Goal: Information Seeking & Learning: Check status

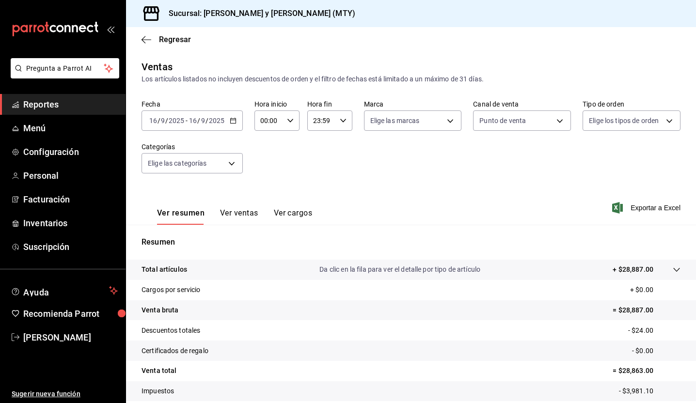
scroll to position [61, 0]
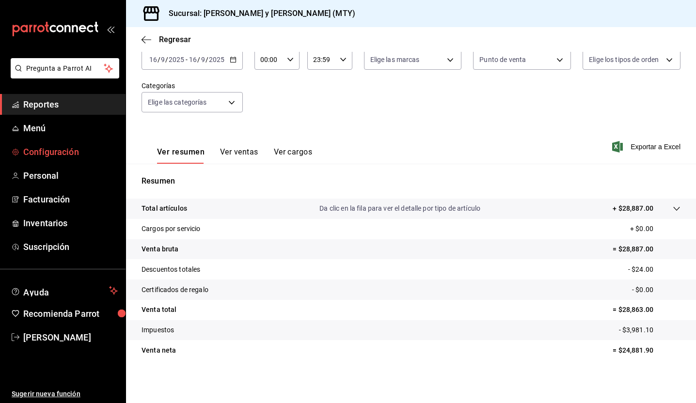
click at [71, 154] on span "Configuración" at bounding box center [70, 151] width 94 height 13
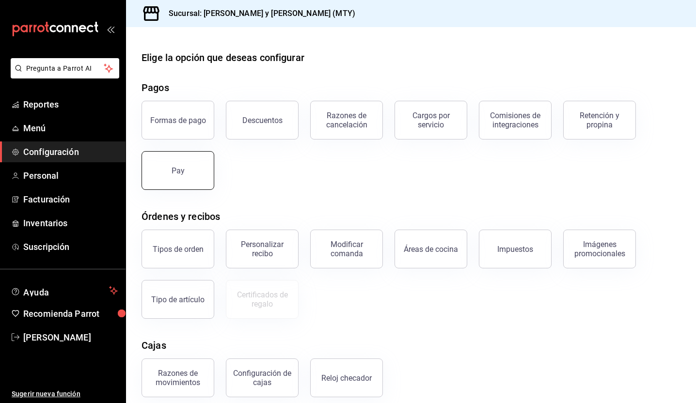
click at [147, 179] on button "Pay" at bounding box center [177, 170] width 73 height 39
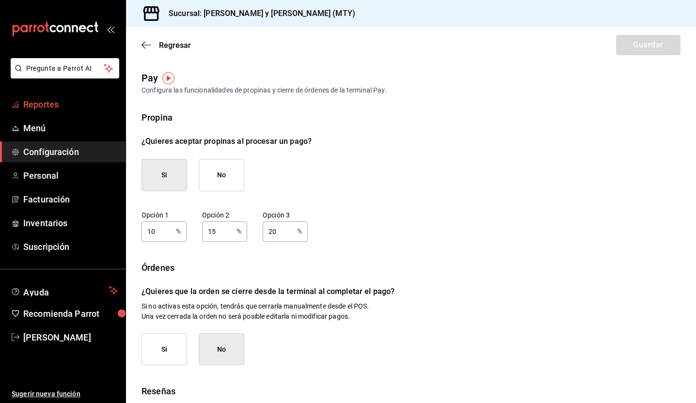
click at [52, 103] on span "Reportes" at bounding box center [70, 104] width 94 height 13
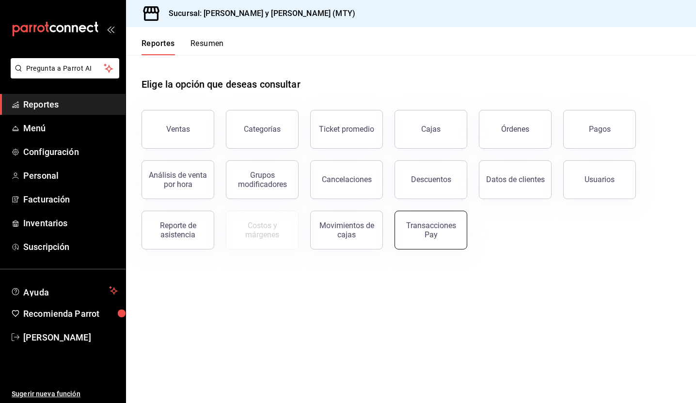
click at [411, 217] on button "Transacciones Pay" at bounding box center [430, 230] width 73 height 39
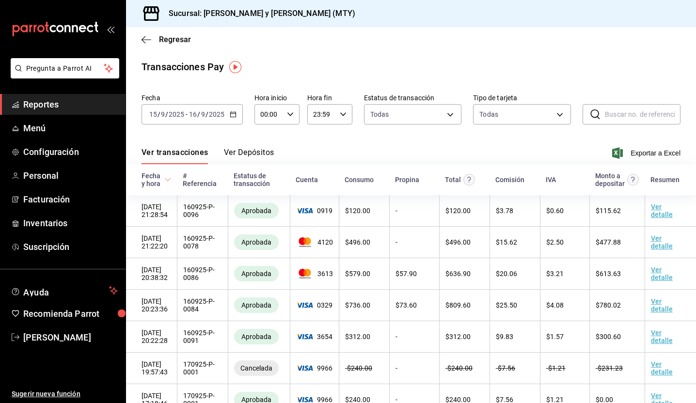
click at [263, 157] on button "Ver Depósitos" at bounding box center [249, 156] width 50 height 16
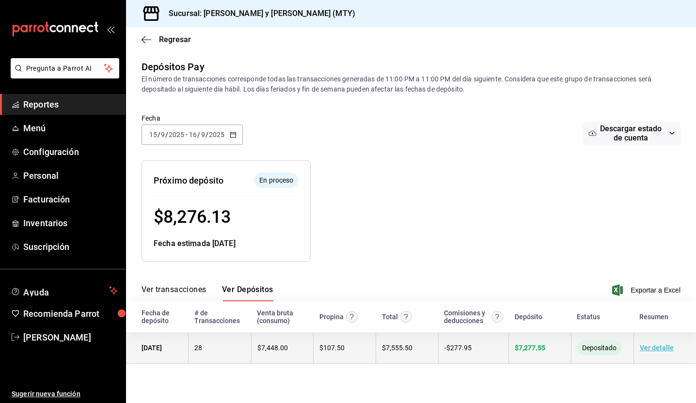
click at [650, 350] on link "Ver detalle" at bounding box center [656, 348] width 34 height 8
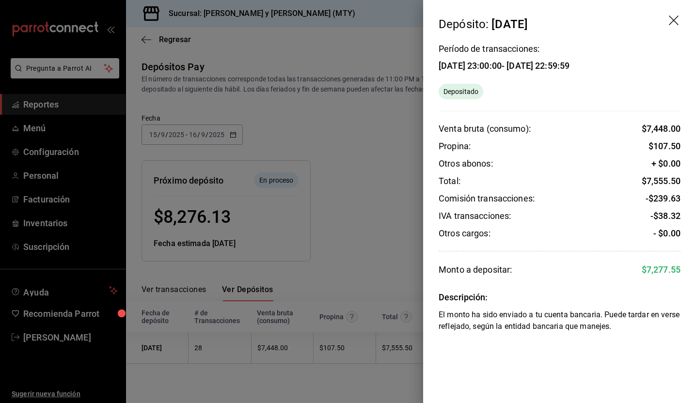
click at [672, 20] on icon "drag" at bounding box center [674, 21] width 12 height 12
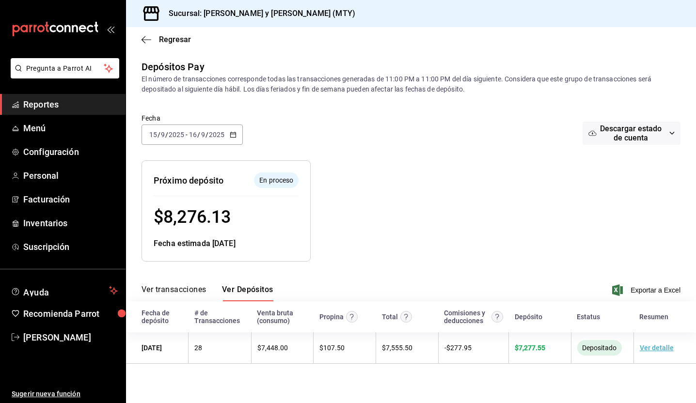
click at [193, 136] on input "16" at bounding box center [192, 135] width 9 height 8
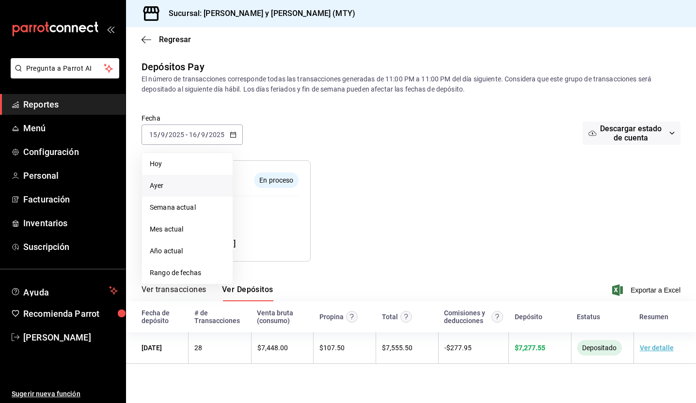
click at [209, 176] on li "Ayer" at bounding box center [187, 186] width 91 height 22
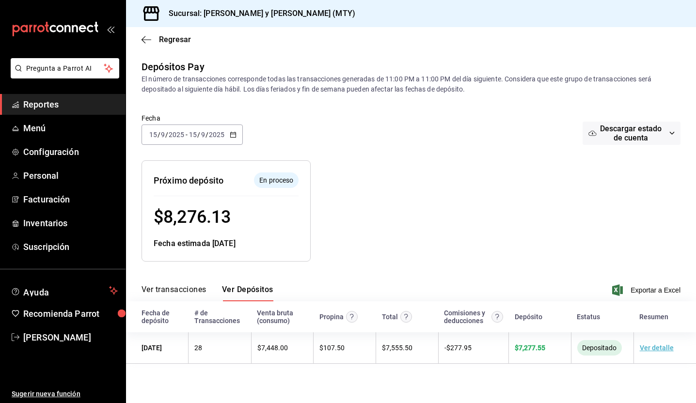
click at [212, 143] on div "[DATE] [DATE] - [DATE] [DATE]" at bounding box center [191, 134] width 101 height 20
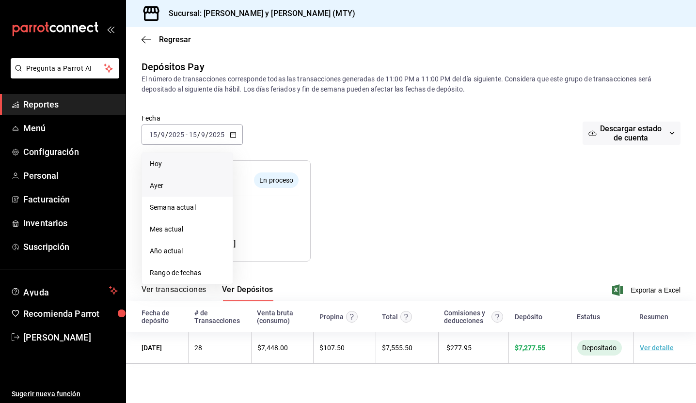
click at [208, 159] on span "Hoy" at bounding box center [187, 164] width 75 height 10
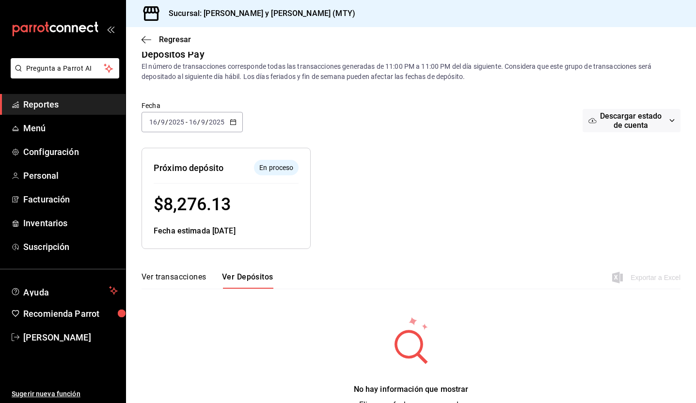
scroll to position [10, 0]
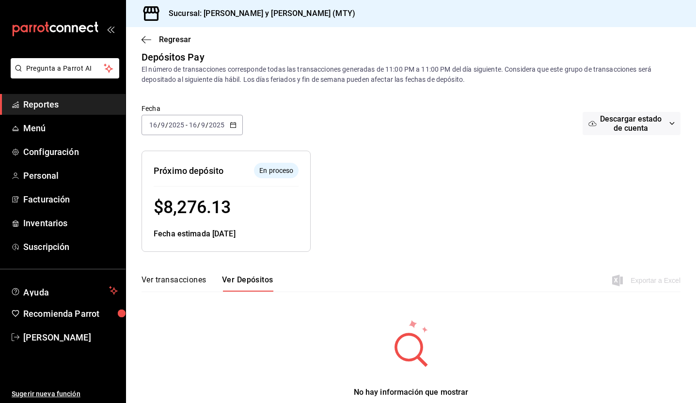
click at [214, 135] on div "Próximo depósito En proceso $ 8,276.13 Fecha estimada [DATE]" at bounding box center [218, 193] width 185 height 117
click at [210, 115] on div "[DATE] [DATE] - [DATE] [DATE]" at bounding box center [191, 125] width 101 height 20
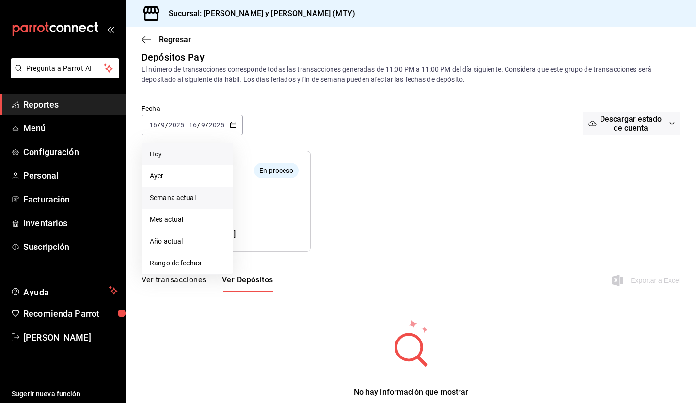
click at [194, 199] on span "Semana actual" at bounding box center [187, 198] width 75 height 10
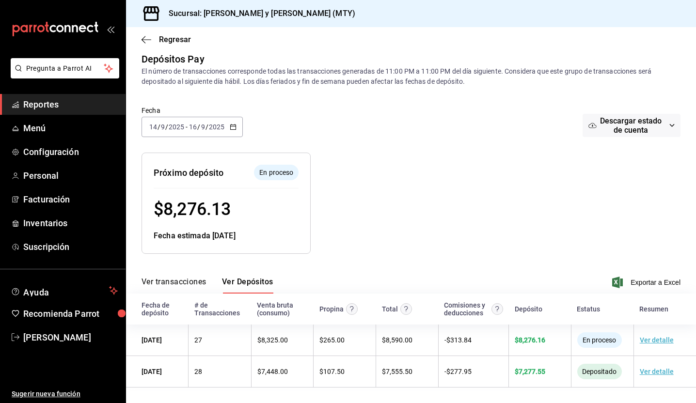
scroll to position [8, 0]
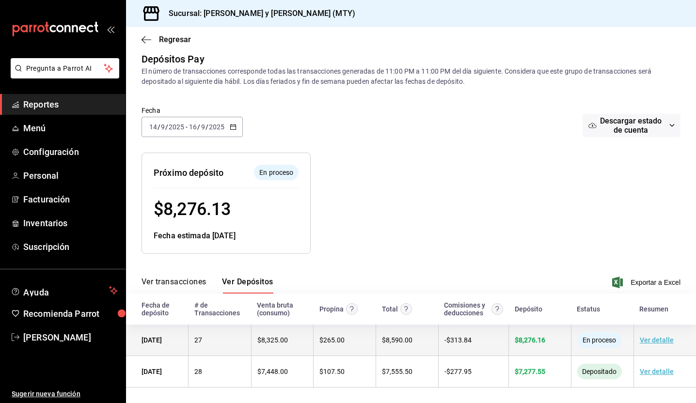
click at [241, 336] on td "27" at bounding box center [219, 340] width 62 height 31
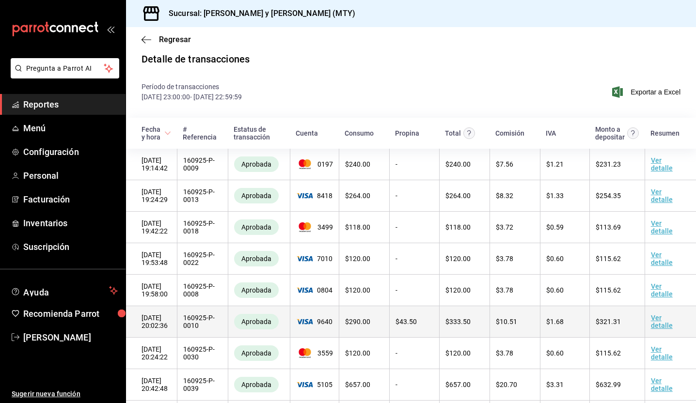
scroll to position [3, 0]
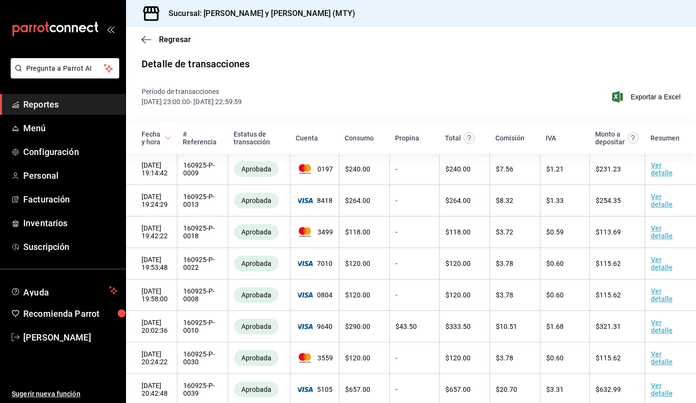
click at [91, 108] on span "Reportes" at bounding box center [70, 104] width 94 height 13
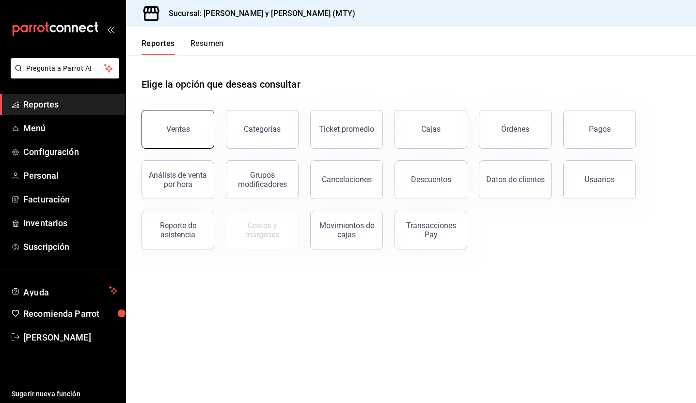
click at [193, 123] on button "Ventas" at bounding box center [177, 129] width 73 height 39
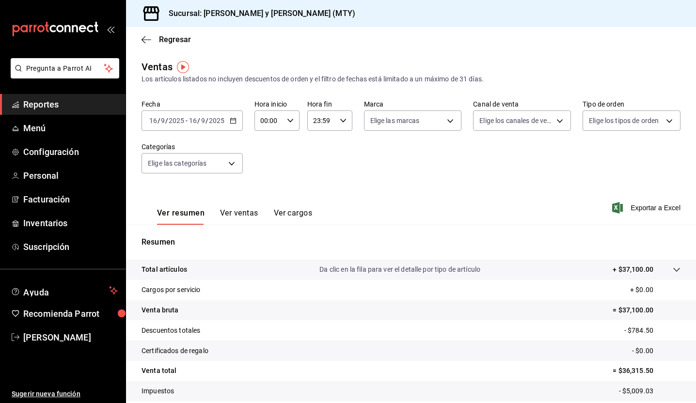
click at [229, 215] on button "Ver ventas" at bounding box center [239, 216] width 38 height 16
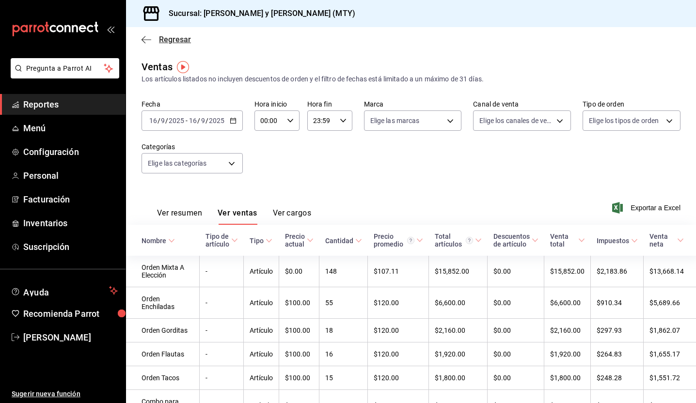
click at [151, 43] on icon "button" at bounding box center [146, 39] width 10 height 9
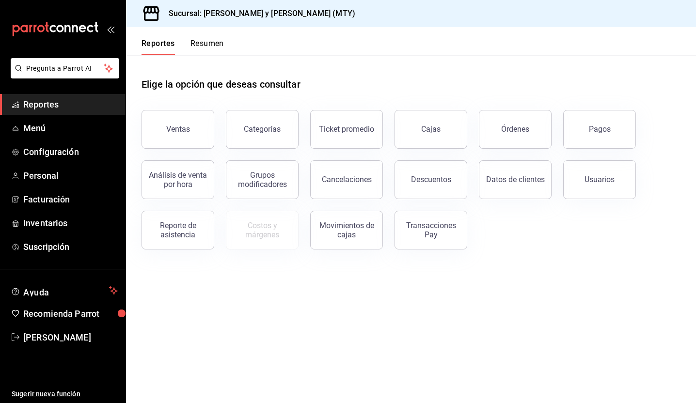
click at [151, 43] on button "Reportes" at bounding box center [157, 47] width 33 height 16
click at [603, 139] on button "Pagos" at bounding box center [599, 129] width 73 height 39
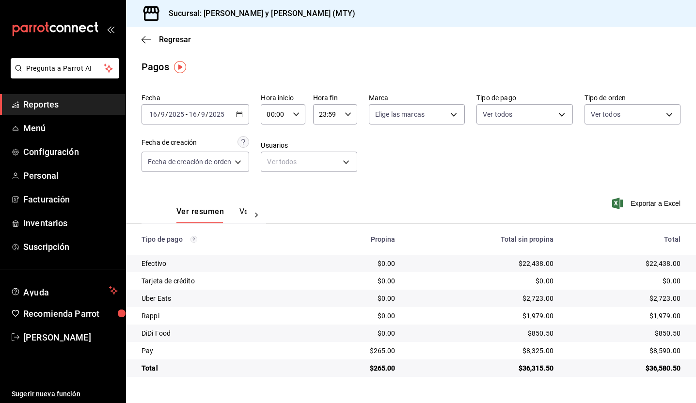
click at [202, 115] on input "9" at bounding box center [203, 114] width 5 height 8
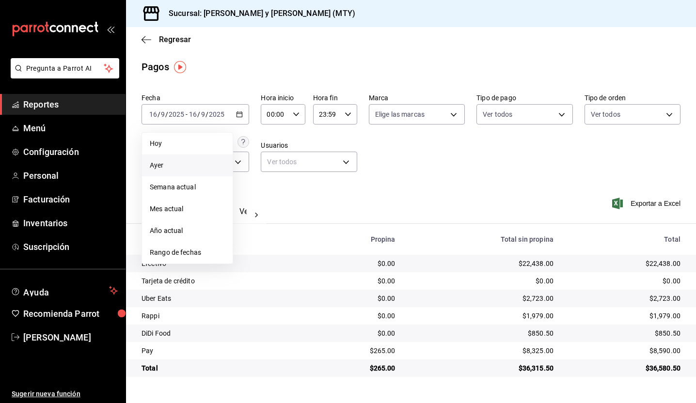
click at [181, 165] on span "Ayer" at bounding box center [187, 165] width 75 height 10
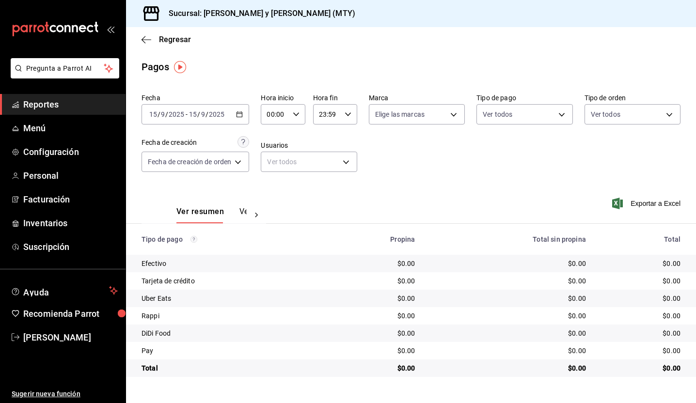
click at [197, 111] on input "15" at bounding box center [192, 114] width 9 height 8
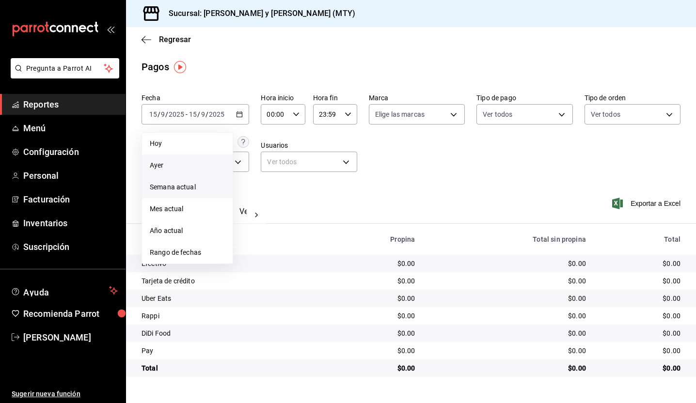
click at [190, 186] on span "Semana actual" at bounding box center [187, 187] width 75 height 10
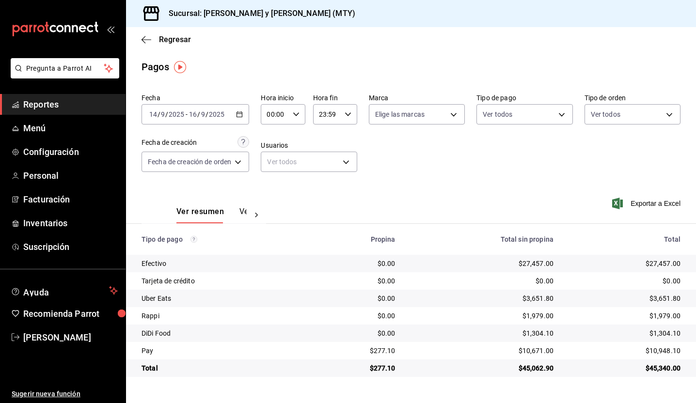
click at [204, 114] on input "9" at bounding box center [203, 114] width 5 height 8
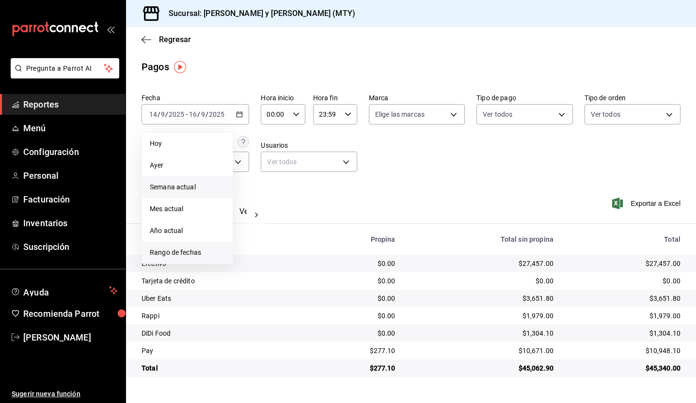
click at [202, 246] on li "Rango de fechas" at bounding box center [187, 253] width 91 height 22
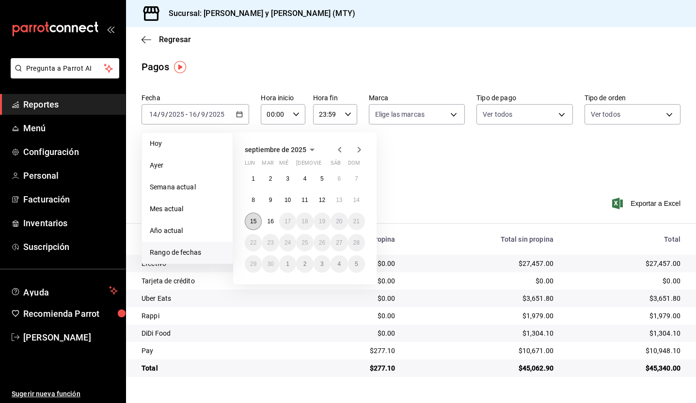
click at [254, 226] on button "15" at bounding box center [253, 221] width 17 height 17
click at [276, 226] on button "16" at bounding box center [270, 221] width 17 height 17
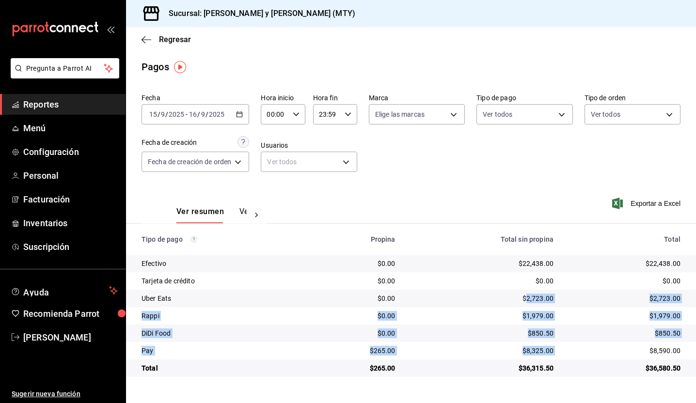
drag, startPoint x: 525, startPoint y: 297, endPoint x: 570, endPoint y: 350, distance: 69.4
click at [570, 350] on tbody "Efectivo $0.00 $22,438.00 $22,438.00 Tarjeta de crédito $0.00 $0.00 $0.00 Uber …" at bounding box center [411, 316] width 570 height 122
click at [570, 350] on div "$8,590.00" at bounding box center [624, 351] width 111 height 10
drag, startPoint x: 563, startPoint y: 335, endPoint x: 506, endPoint y: 275, distance: 82.6
click at [506, 275] on tbody "Efectivo $0.00 $22,438.00 $22,438.00 Tarjeta de crédito $0.00 $0.00 $0.00 Uber …" at bounding box center [411, 316] width 570 height 122
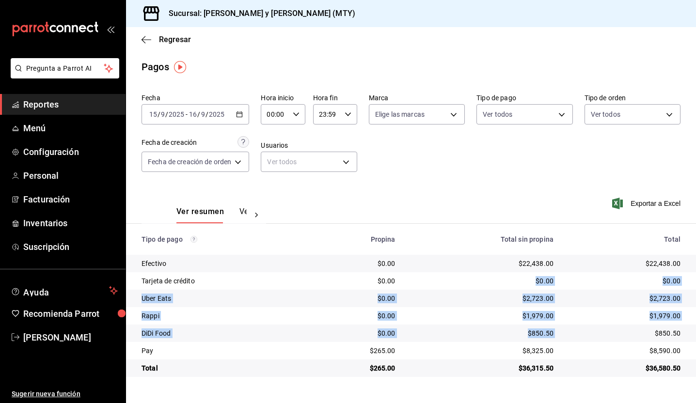
click at [506, 275] on td "$0.00" at bounding box center [482, 280] width 158 height 17
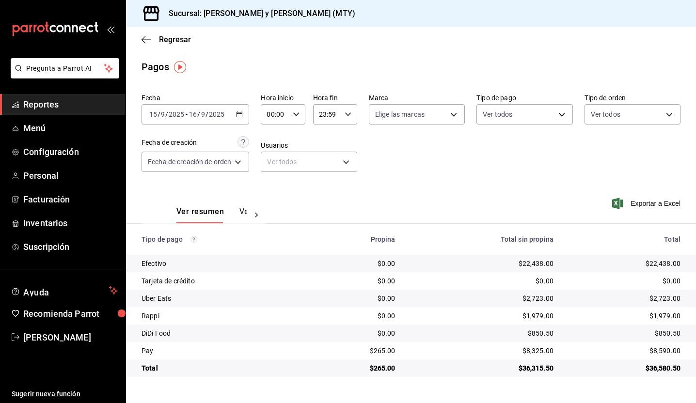
click at [532, 262] on div "$22,438.00" at bounding box center [482, 264] width 142 height 10
click at [545, 262] on div "$22,438.00" at bounding box center [482, 264] width 142 height 10
drag, startPoint x: 565, startPoint y: 262, endPoint x: 520, endPoint y: 262, distance: 45.0
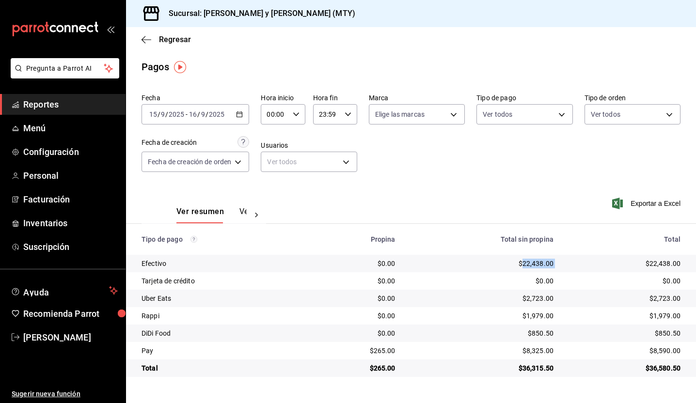
click at [520, 262] on tr "Efectivo $0.00 $22,438.00 $22,438.00" at bounding box center [411, 263] width 570 height 17
click at [520, 262] on div "$22,438.00" at bounding box center [482, 264] width 142 height 10
click at [531, 261] on div "$22,438.00" at bounding box center [482, 264] width 142 height 10
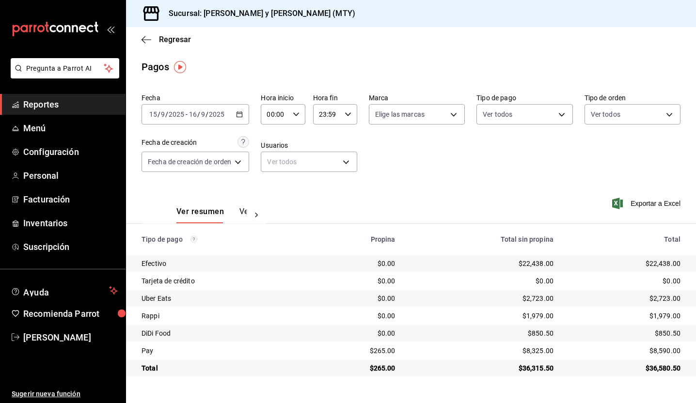
click at [531, 261] on div "$22,438.00" at bounding box center [482, 264] width 142 height 10
click at [544, 258] on td "$22,438.00" at bounding box center [482, 263] width 158 height 17
click at [547, 259] on div "$22,438.00" at bounding box center [482, 264] width 142 height 10
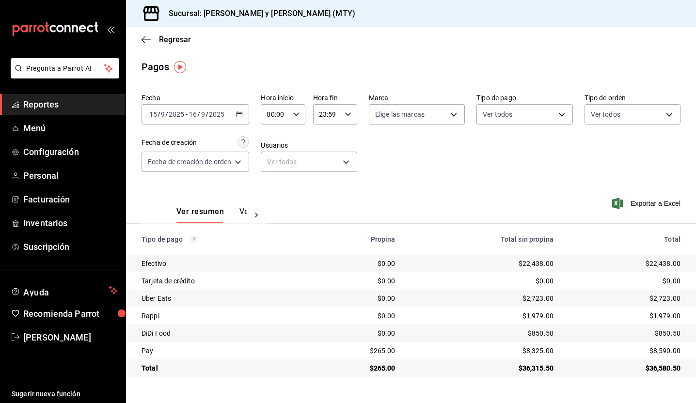
click at [547, 259] on div "$22,438.00" at bounding box center [482, 264] width 142 height 10
click at [556, 261] on td "$22,438.00" at bounding box center [482, 263] width 158 height 17
drag, startPoint x: 522, startPoint y: 262, endPoint x: 573, endPoint y: 264, distance: 51.4
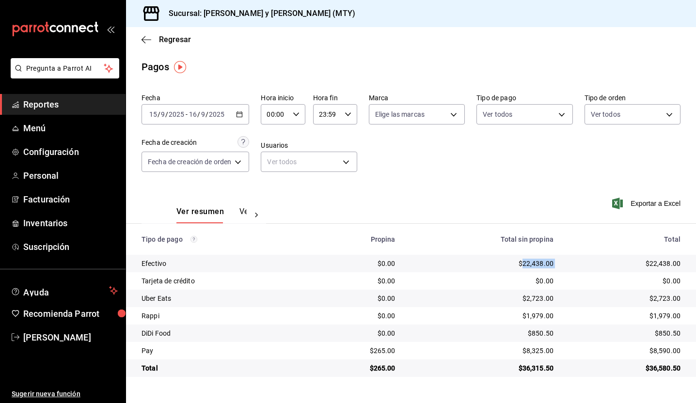
click at [573, 264] on tr "Efectivo $0.00 $22,438.00 $22,438.00" at bounding box center [411, 263] width 570 height 17
click at [573, 264] on div "$22,438.00" at bounding box center [624, 264] width 111 height 10
click at [182, 152] on body "Pregunta a Parrot AI Reportes Menú Configuración Personal Facturación Inventari…" at bounding box center [348, 201] width 696 height 403
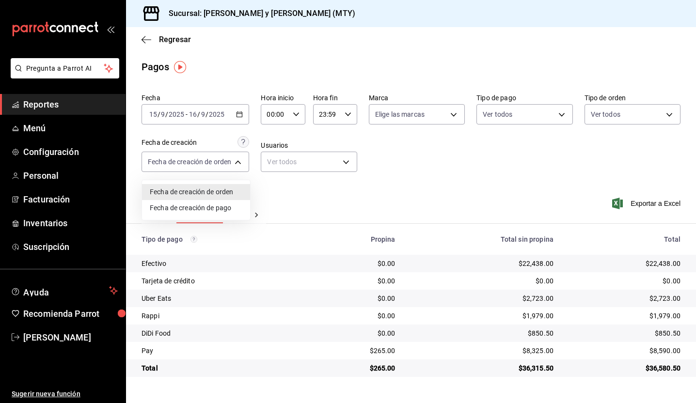
click at [175, 207] on li "Fecha de creación de pago" at bounding box center [196, 208] width 108 height 16
type input "ORDER_PAYMENT"
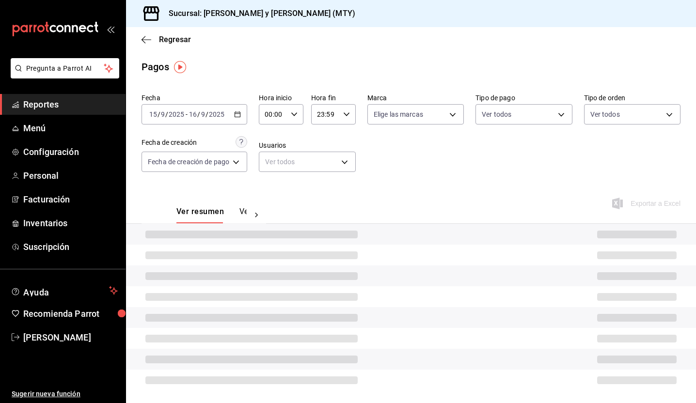
click at [198, 116] on span "/" at bounding box center [198, 114] width 3 height 8
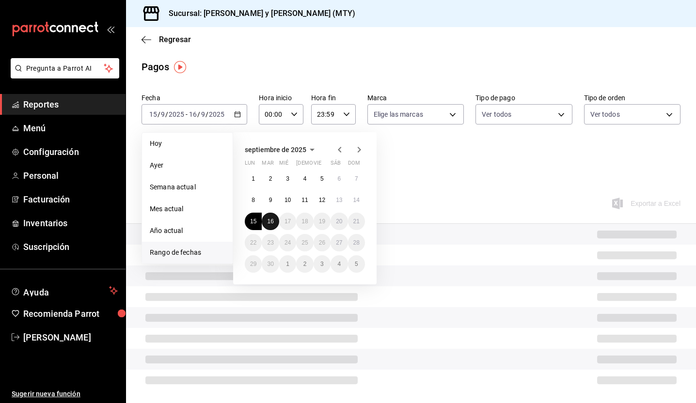
click at [274, 220] on button "16" at bounding box center [270, 221] width 17 height 17
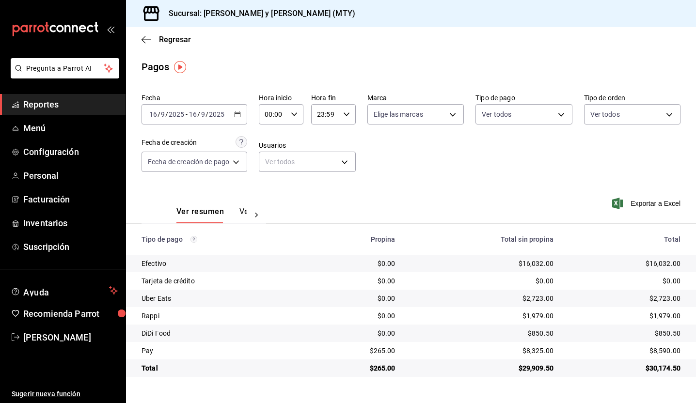
click at [221, 121] on div "[DATE] [DATE] - [DATE] [DATE]" at bounding box center [194, 114] width 106 height 20
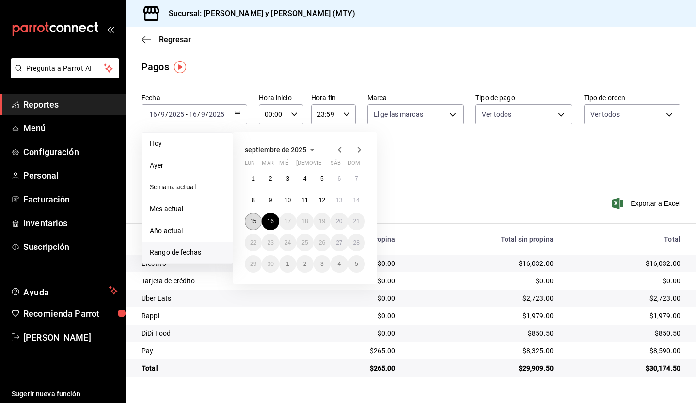
click at [256, 216] on button "15" at bounding box center [253, 221] width 17 height 17
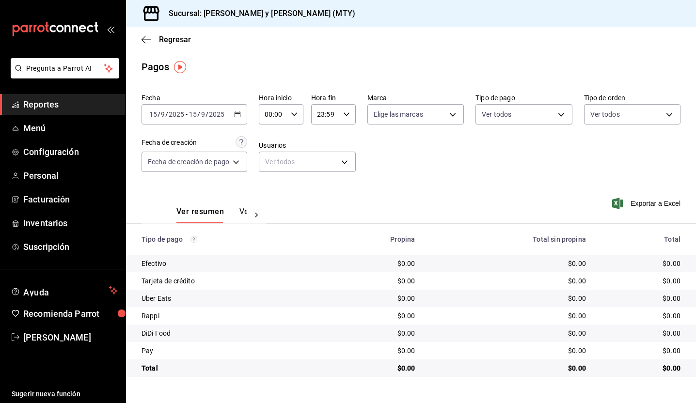
click at [189, 113] on input "15" at bounding box center [192, 114] width 9 height 8
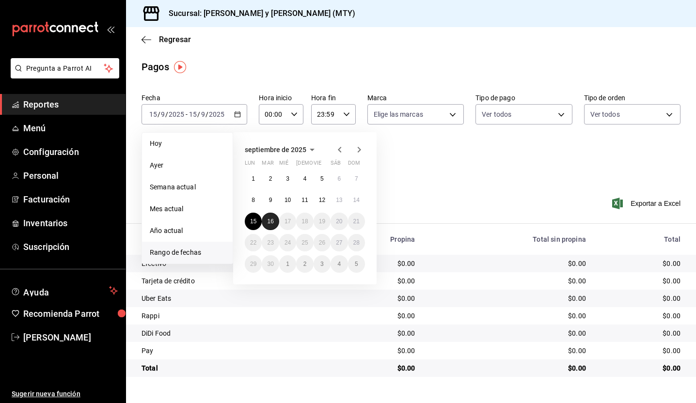
click at [275, 217] on button "16" at bounding box center [270, 221] width 17 height 17
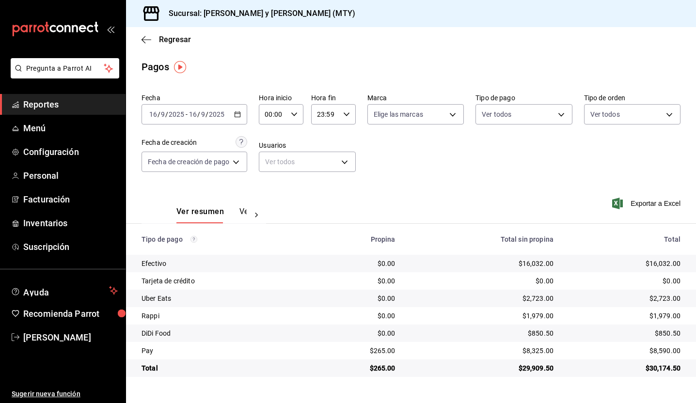
click at [658, 365] on div "$30,174.50" at bounding box center [624, 368] width 111 height 10
click at [658, 271] on td "$16,032.00" at bounding box center [628, 263] width 135 height 17
click at [658, 265] on div "$16,032.00" at bounding box center [624, 264] width 111 height 10
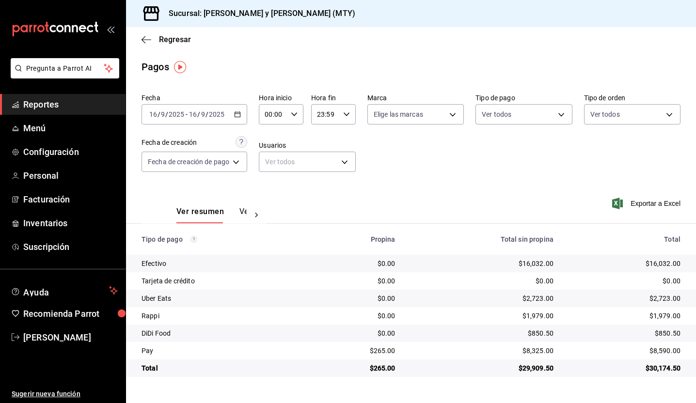
click at [665, 264] on div "$16,032.00" at bounding box center [624, 264] width 111 height 10
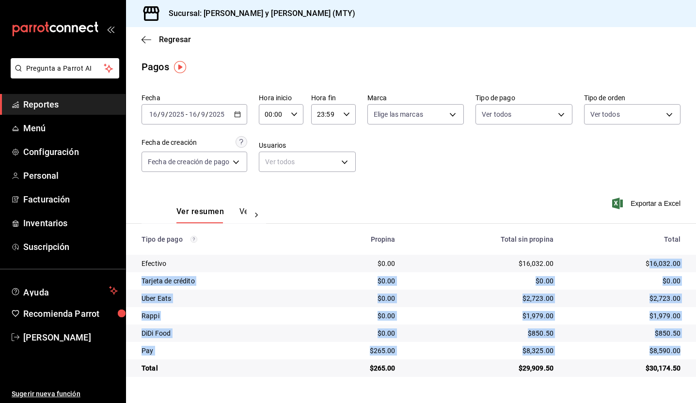
drag, startPoint x: 649, startPoint y: 264, endPoint x: 682, endPoint y: 351, distance: 93.2
click at [682, 351] on tbody "Efectivo $0.00 $16,032.00 $16,032.00 Tarjeta de crédito $0.00 $0.00 $0.00 Uber …" at bounding box center [411, 316] width 570 height 122
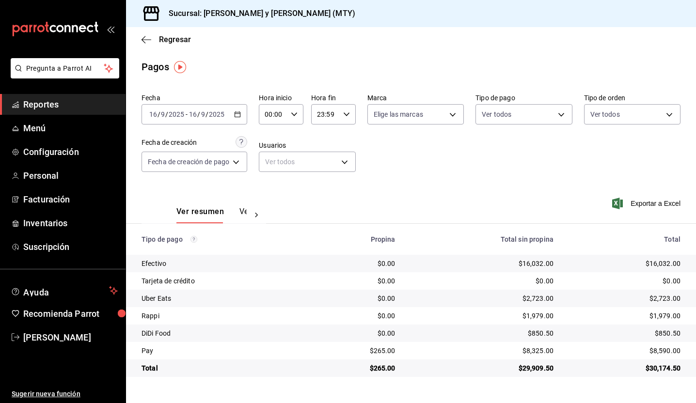
click at [684, 387] on main "Regresar Pagos Fecha [DATE] [DATE] - [DATE] [DATE] Hora inicio 00:00 Hora inici…" at bounding box center [411, 215] width 570 height 376
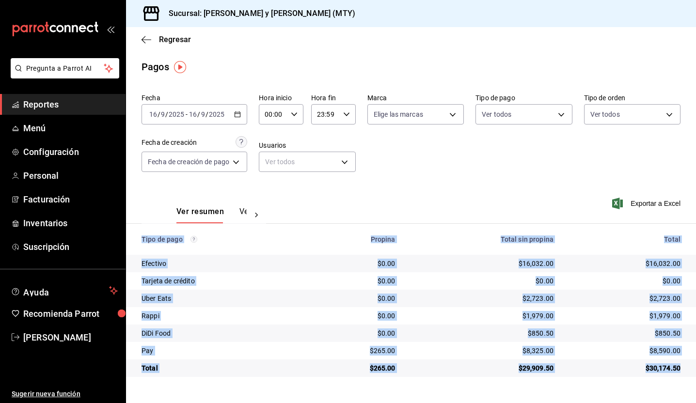
drag, startPoint x: 684, startPoint y: 387, endPoint x: 626, endPoint y: 215, distance: 181.2
click at [626, 215] on main "Regresar Pagos Fecha [DATE] [DATE] - [DATE] [DATE] Hora inicio 00:00 Hora inici…" at bounding box center [411, 215] width 570 height 376
click at [626, 215] on div "Exportar a Excel" at bounding box center [628, 204] width 104 height 40
drag, startPoint x: 626, startPoint y: 215, endPoint x: 662, endPoint y: 355, distance: 144.5
click at [662, 354] on div "Fecha [DATE] [DATE] - [DATE] [DATE] Hora inicio 00:00 Hora inicio Hora fin 23:5…" at bounding box center [411, 233] width 570 height 287
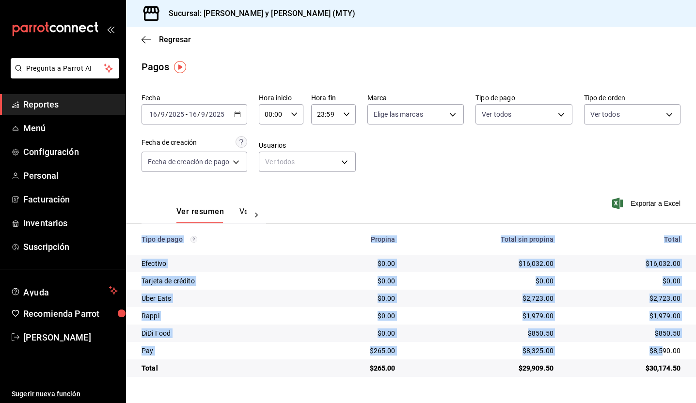
click at [673, 384] on main "Regresar Pagos Fecha [DATE] [DATE] - [DATE] [DATE] Hora inicio 00:00 Hora inici…" at bounding box center [411, 215] width 570 height 376
